Goal: Task Accomplishment & Management: Manage account settings

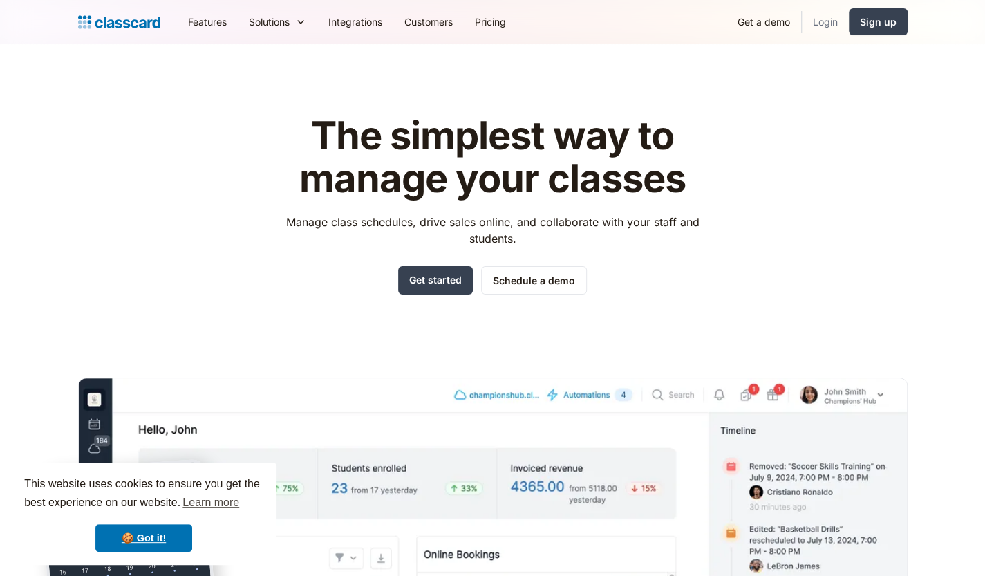
click at [813, 17] on link "Login" at bounding box center [825, 21] width 47 height 31
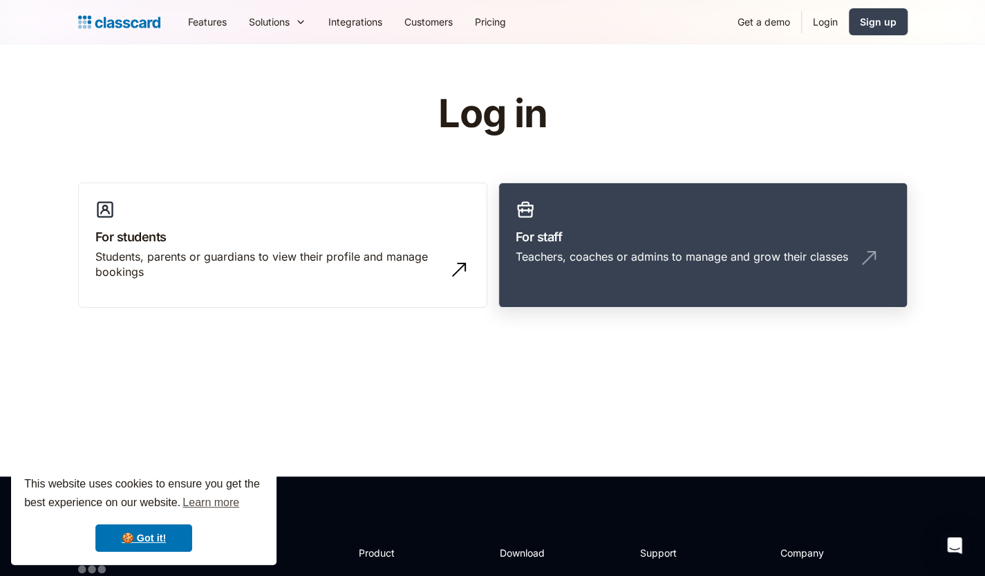
click at [650, 213] on link "For staff Teachers, coaches or admins to manage and grow their classes" at bounding box center [702, 245] width 409 height 126
